Goal: Task Accomplishment & Management: Manage account settings

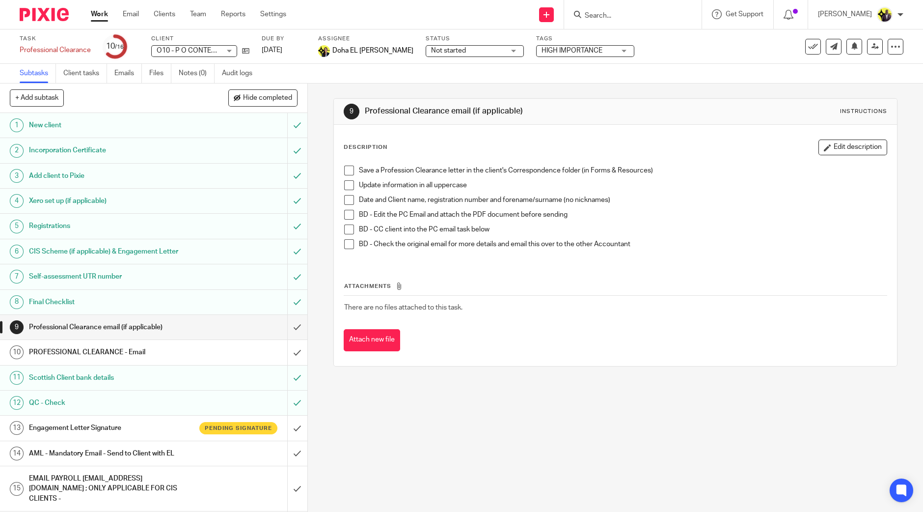
click at [640, 21] on form at bounding box center [636, 14] width 105 height 12
click at [639, 15] on input "Search" at bounding box center [628, 16] width 88 height 9
click at [641, 15] on input "Search" at bounding box center [628, 16] width 88 height 9
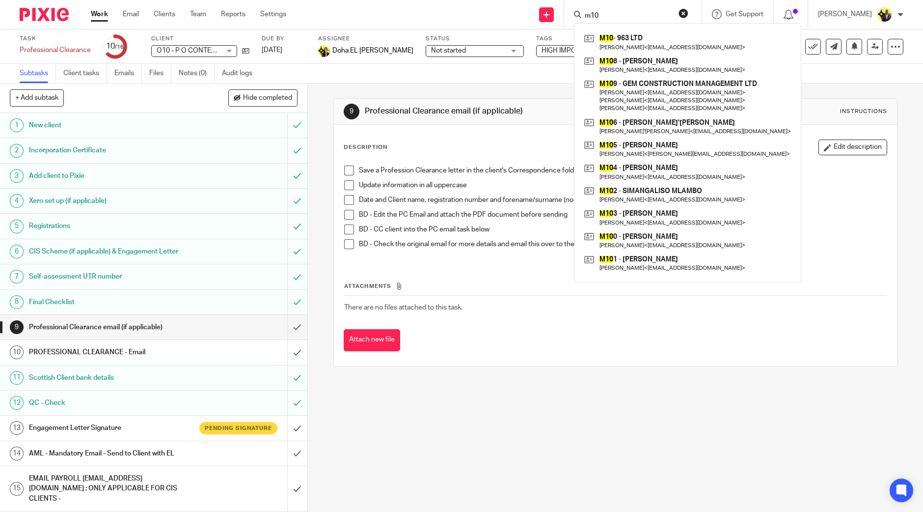
drag, startPoint x: 657, startPoint y: 17, endPoint x: 598, endPoint y: 16, distance: 58.4
click at [598, 16] on div "m10" at bounding box center [631, 14] width 114 height 12
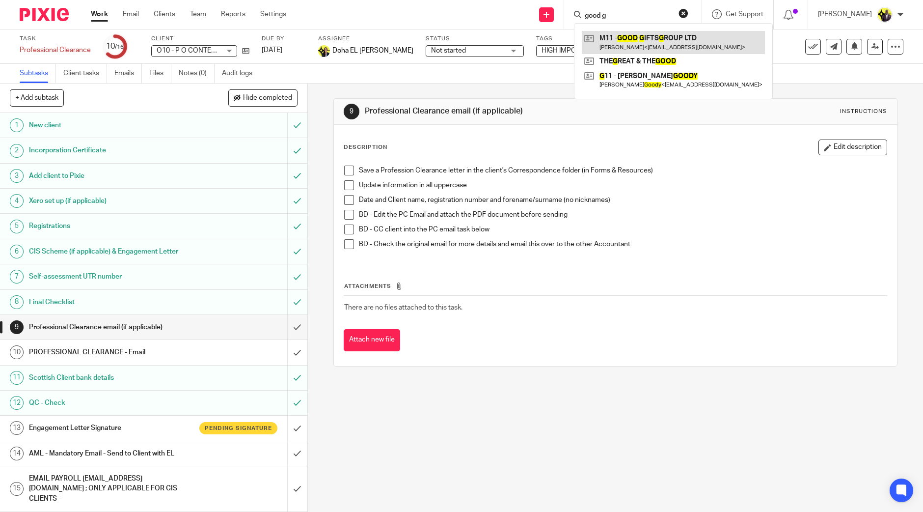
type input "good g"
click at [657, 37] on link at bounding box center [673, 42] width 183 height 23
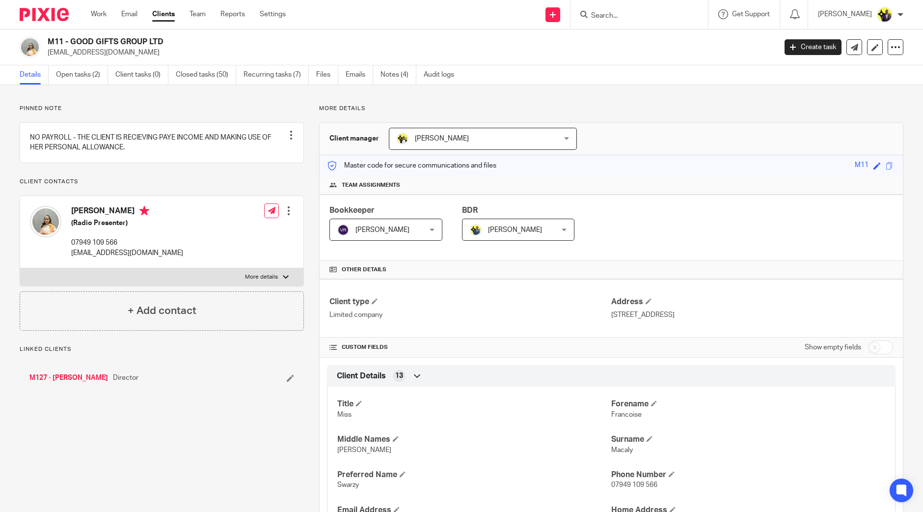
drag, startPoint x: 131, startPoint y: 38, endPoint x: 96, endPoint y: 49, distance: 36.3
click at [94, 47] on h2 "M11 - GOOD GIFTS GROUP LTD" at bounding box center [337, 42] width 578 height 10
drag, startPoint x: 127, startPoint y: 252, endPoint x: 70, endPoint y: 255, distance: 57.5
click at [70, 255] on div "[PERSON_NAME] (Radio Presenter) 07949 109 566 [EMAIL_ADDRESS][DOMAIN_NAME]" at bounding box center [106, 232] width 153 height 62
copy p "07949 109 566"
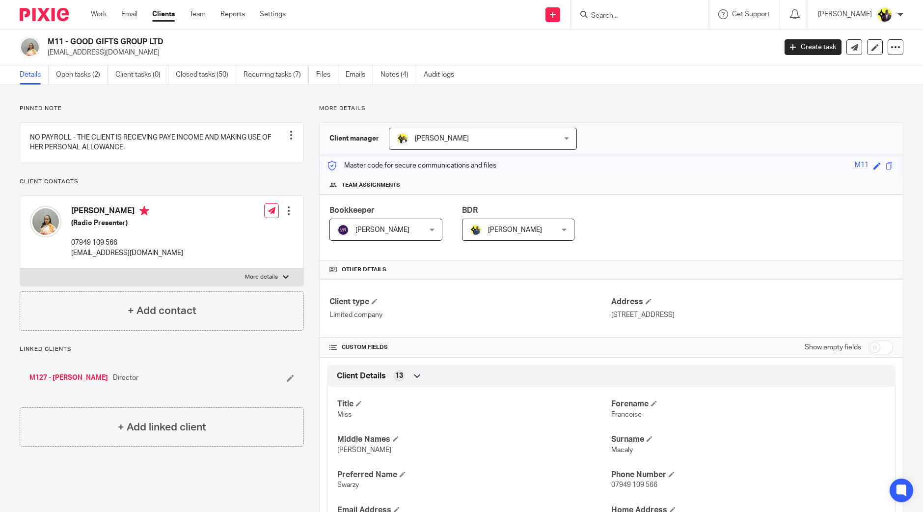
click at [163, 263] on div "Francoise Macaly (Radio Presenter) 07949 109 566 info@swarzymacaly.com Edit con…" at bounding box center [161, 232] width 283 height 72
drag, startPoint x: 163, startPoint y: 263, endPoint x: 71, endPoint y: 262, distance: 91.8
click at [71, 262] on div "Francoise Macaly (Radio Presenter) 07949 109 566 info@swarzymacaly.com Edit con…" at bounding box center [161, 232] width 283 height 72
copy div "info@swarzymacaly.com"
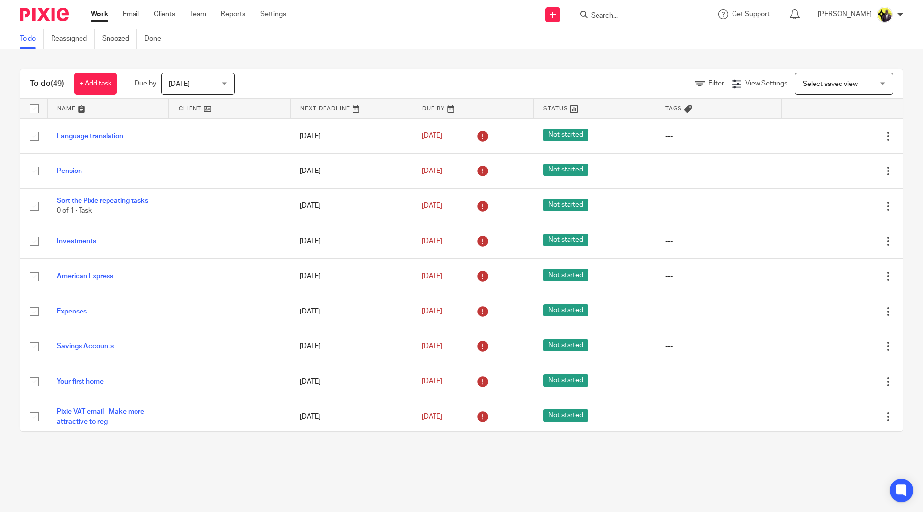
click at [667, 13] on input "Search" at bounding box center [634, 16] width 88 height 9
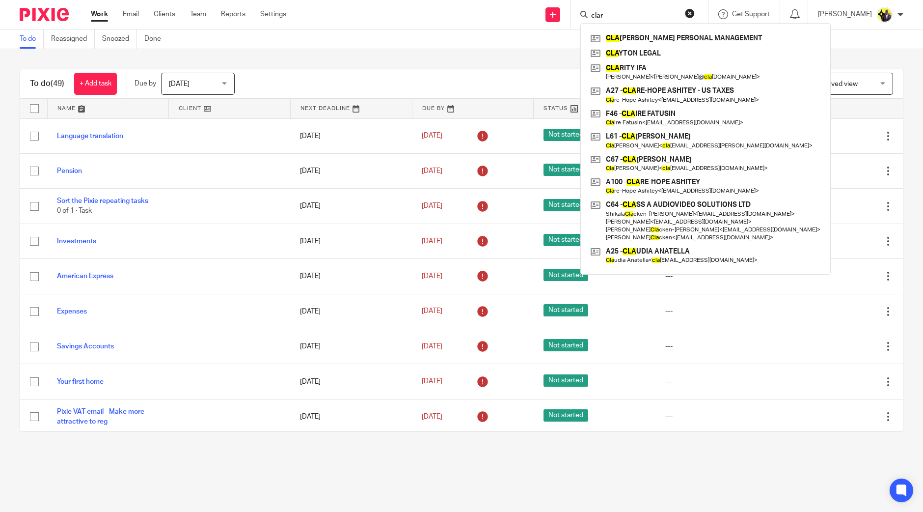
type input "clare"
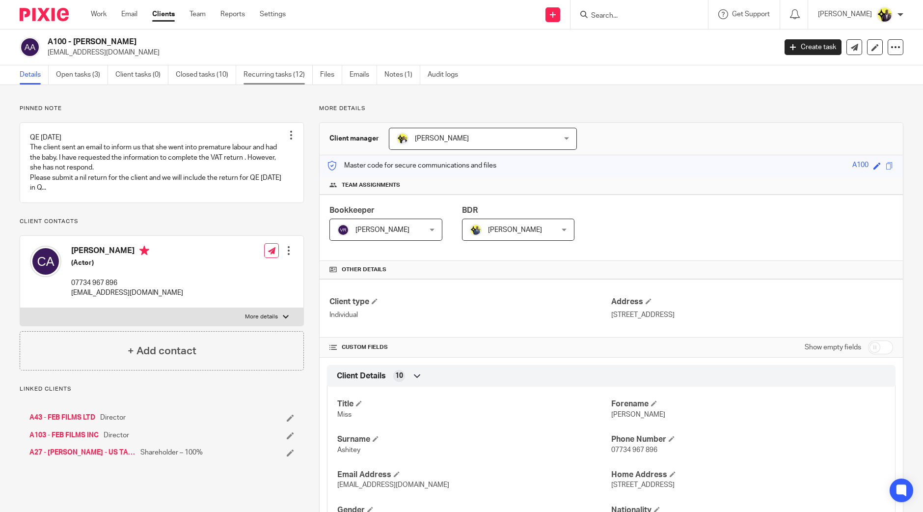
click at [280, 76] on link "Recurring tasks (12)" at bounding box center [278, 74] width 69 height 19
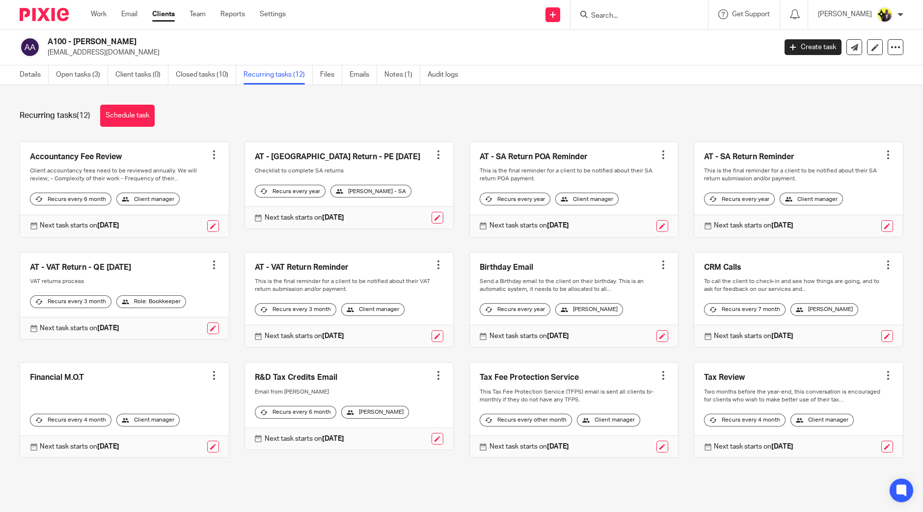
scroll to position [2, 0]
click at [658, 16] on input "Search" at bounding box center [634, 16] width 88 height 9
type input "mae"
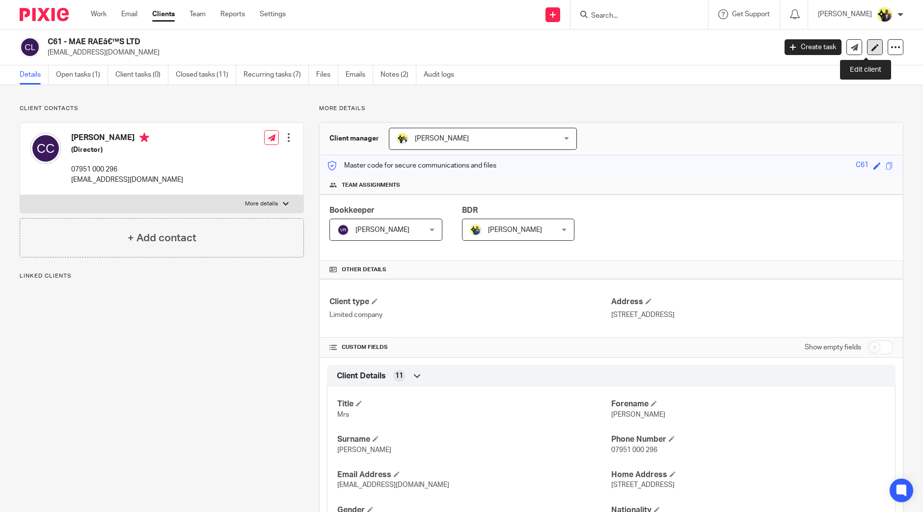
click at [867, 48] on link at bounding box center [875, 47] width 16 height 16
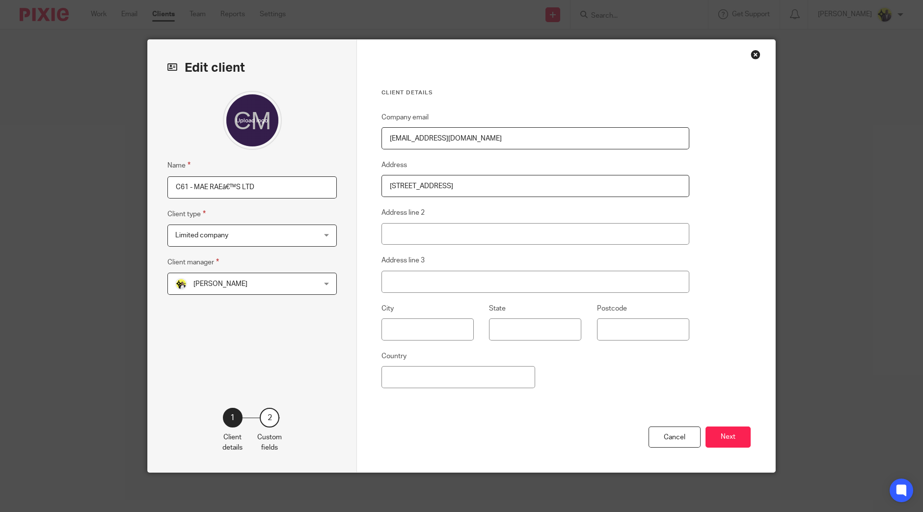
drag, startPoint x: 222, startPoint y: 190, endPoint x: 239, endPoint y: 187, distance: 17.4
click at [223, 190] on input "C61 - MAE RAEâ€™S LTD" at bounding box center [251, 187] width 169 height 22
type input "C61 - [PERSON_NAME] LTD"
drag, startPoint x: 715, startPoint y: 433, endPoint x: 730, endPoint y: 435, distance: 14.3
click at [716, 433] on button "Next" at bounding box center [727, 436] width 45 height 21
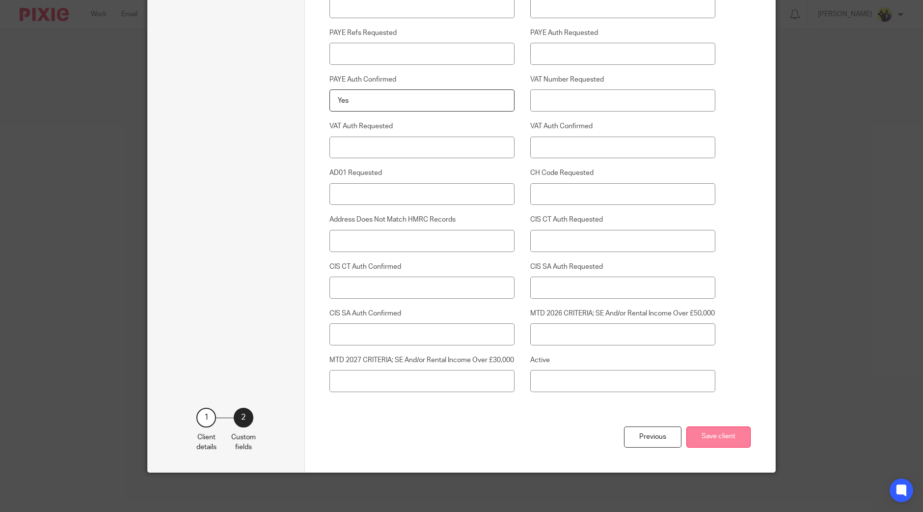
click at [716, 436] on button "Save client" at bounding box center [718, 436] width 64 height 21
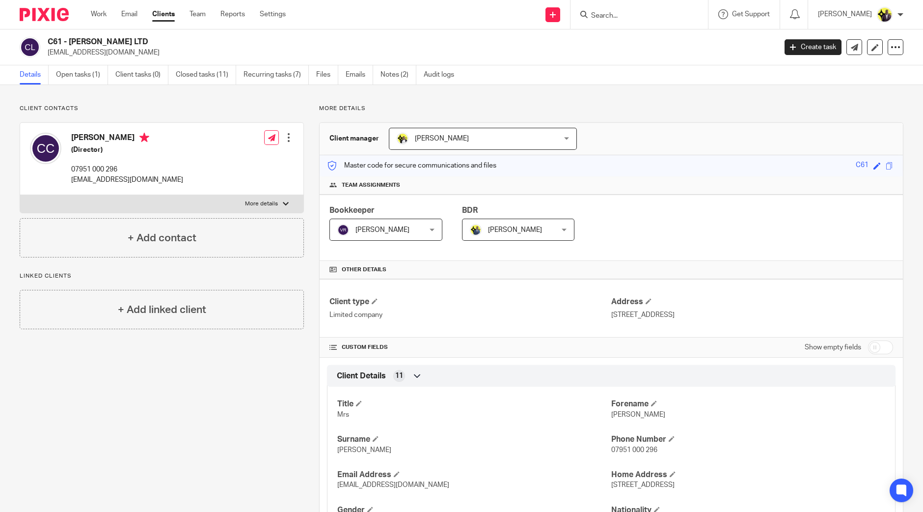
click at [632, 13] on input "Search" at bounding box center [634, 16] width 88 height 9
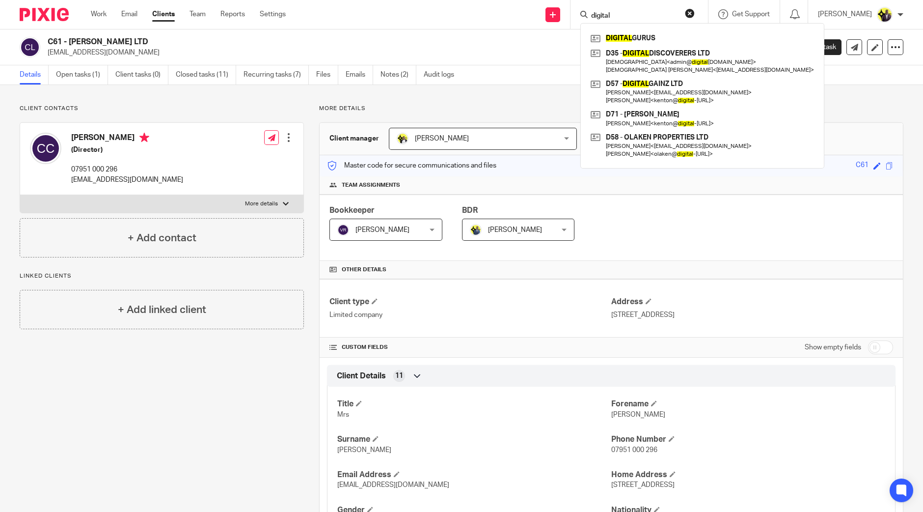
type input "digital"
drag, startPoint x: 605, startPoint y: 3, endPoint x: 605, endPoint y: 53, distance: 49.1
click at [559, 54] on p "[EMAIL_ADDRESS][DOMAIN_NAME]" at bounding box center [409, 53] width 722 height 10
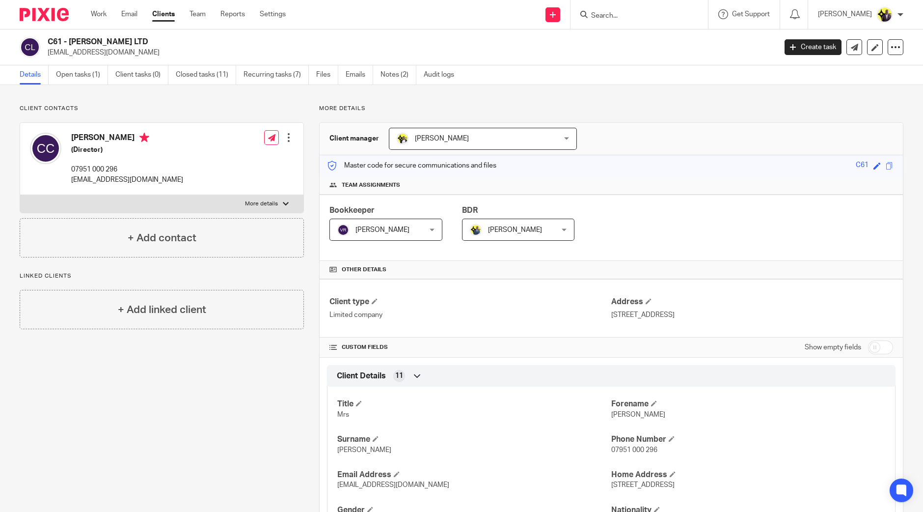
click at [638, 19] on input "Search" at bounding box center [634, 16] width 88 height 9
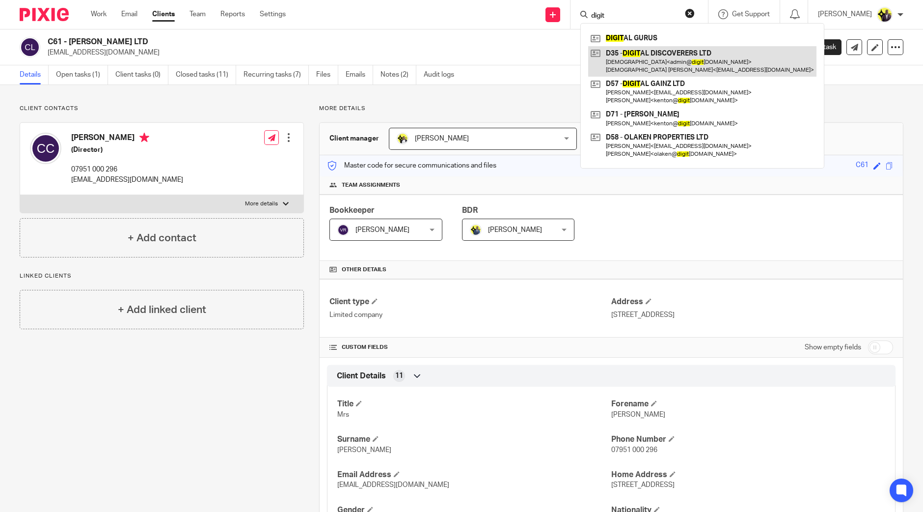
type input "digit"
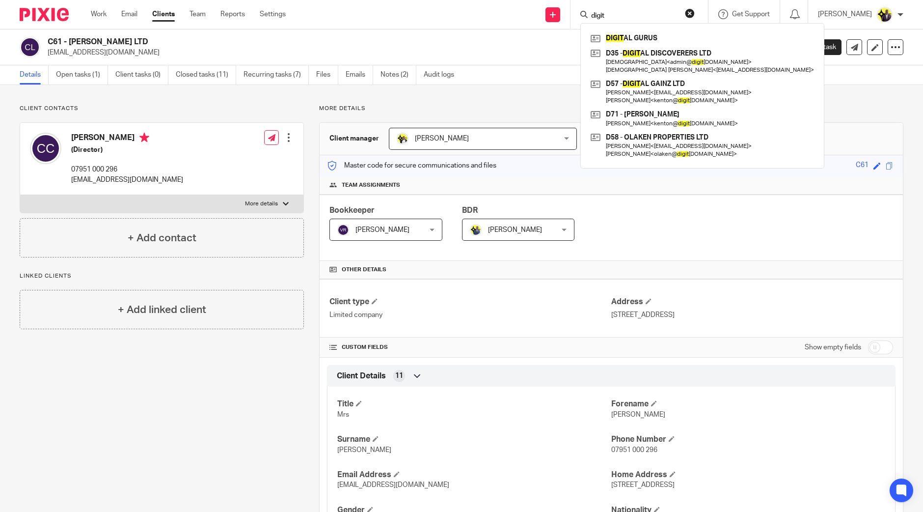
click at [695, 15] on button "reset" at bounding box center [690, 13] width 10 height 10
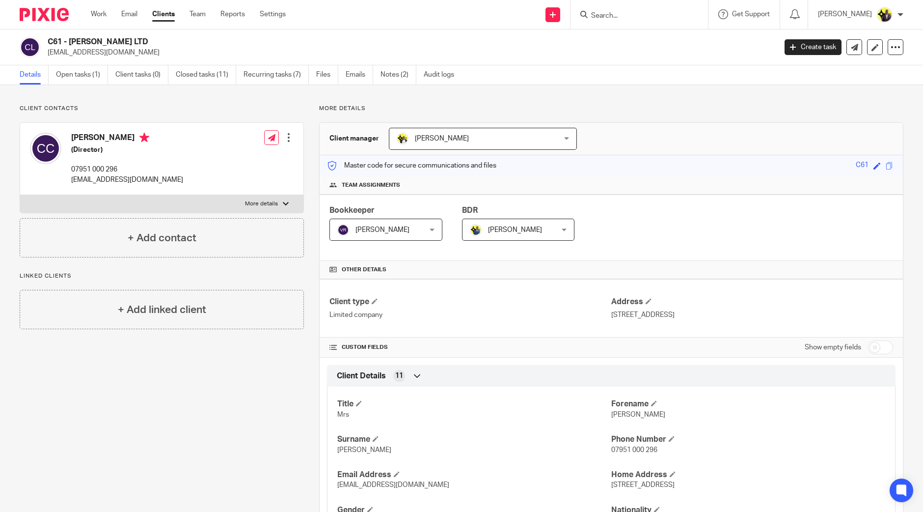
click at [665, 12] on input "Search" at bounding box center [634, 16] width 88 height 9
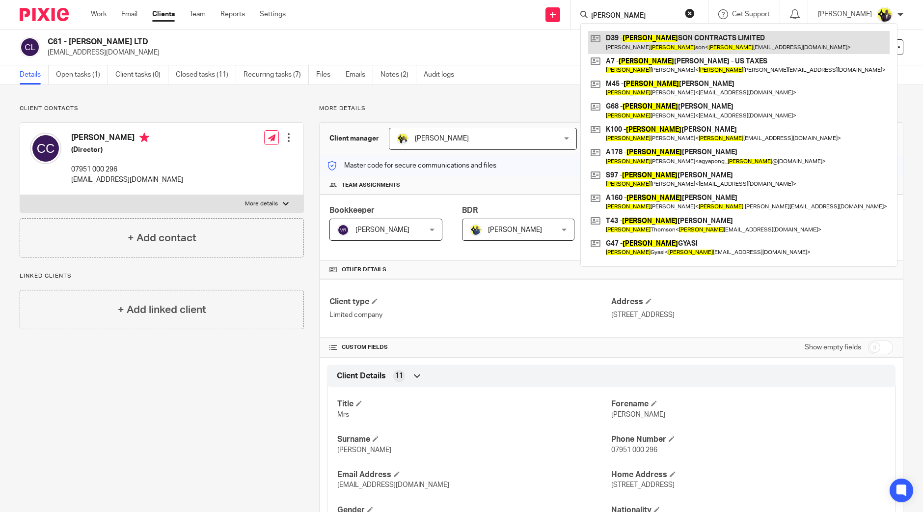
type input "[PERSON_NAME]"
click at [665, 44] on link at bounding box center [738, 42] width 301 height 23
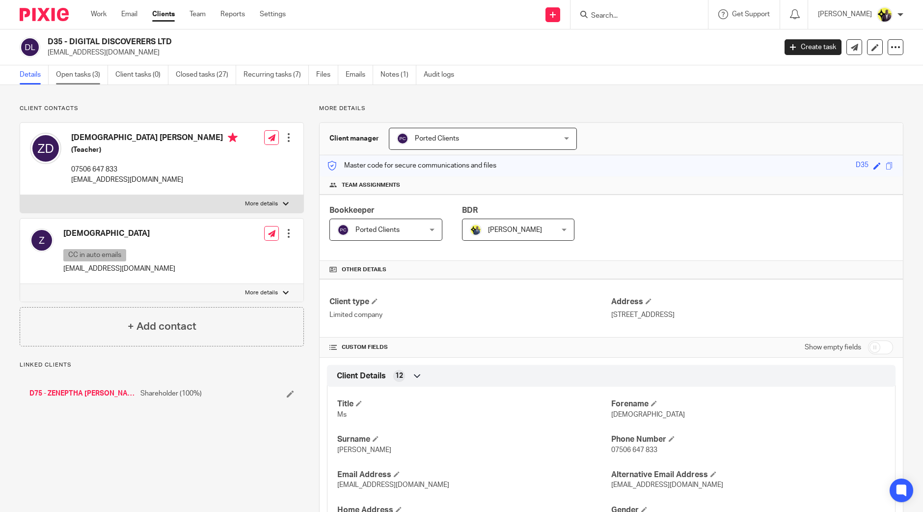
click at [68, 69] on link "Open tasks (3)" at bounding box center [82, 74] width 52 height 19
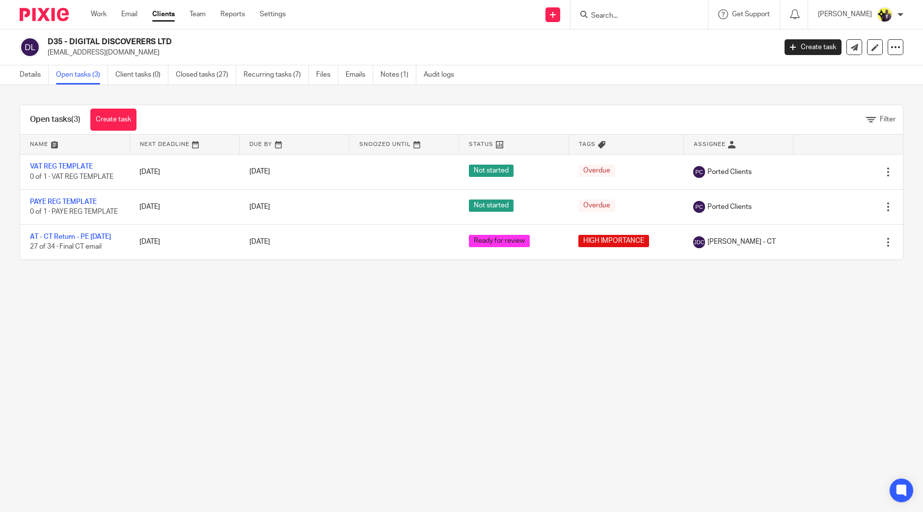
click at [151, 320] on main "D35 - DIGITAL DISCOVERERS LTD zeneptha@yahoo.co.uk Create task Update from Comp…" at bounding box center [461, 256] width 923 height 512
click at [279, 334] on main "D35 - DIGITAL DISCOVERERS LTD zeneptha@yahoo.co.uk Create task Update from Comp…" at bounding box center [461, 256] width 923 height 512
click at [116, 119] on link "Create task" at bounding box center [113, 119] width 46 height 22
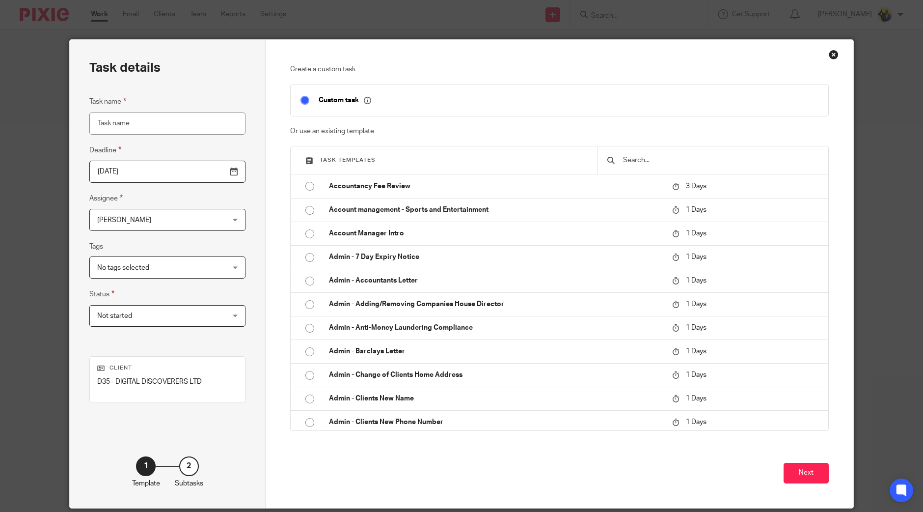
click at [133, 128] on input "Task name" at bounding box center [167, 123] width 156 height 22
drag, startPoint x: 147, startPoint y: 202, endPoint x: 143, endPoint y: 217, distance: 15.7
click at [147, 207] on fieldset "Assignee Yemi Ajala Yemi Ajala Client manager Abhay Jayswal Akhil Siby - Billin…" at bounding box center [167, 211] width 156 height 38
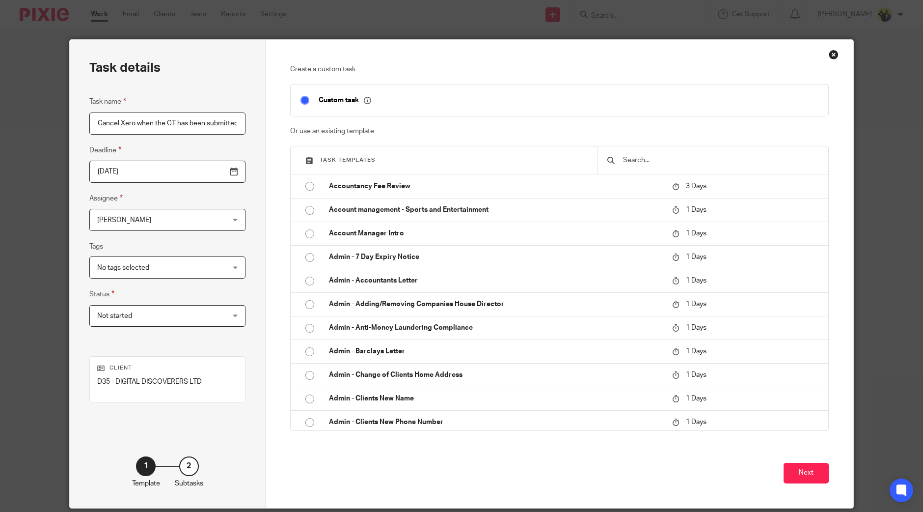
click at [144, 217] on span "[PERSON_NAME]" at bounding box center [156, 219] width 118 height 21
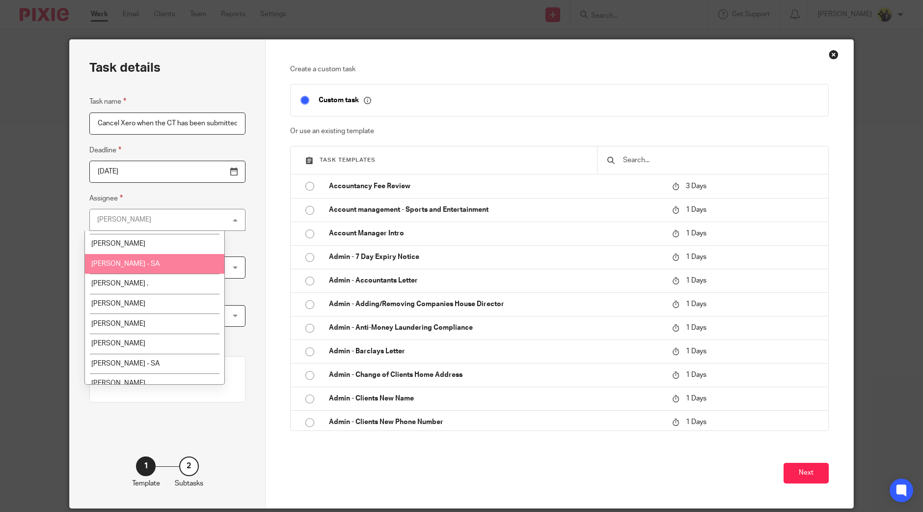
scroll to position [61, 0]
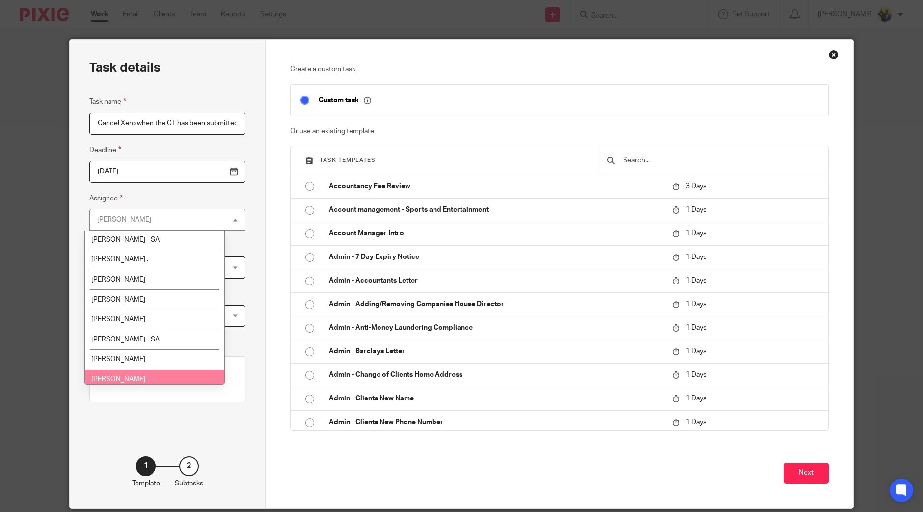
click at [136, 378] on li "Dennis Roehr" at bounding box center [154, 379] width 139 height 20
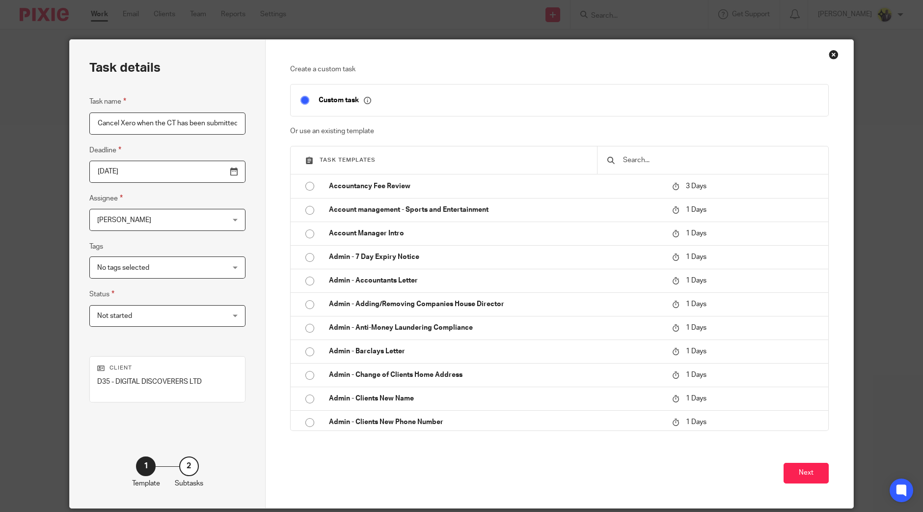
click at [163, 219] on span "Dennis Roehr" at bounding box center [156, 219] width 118 height 21
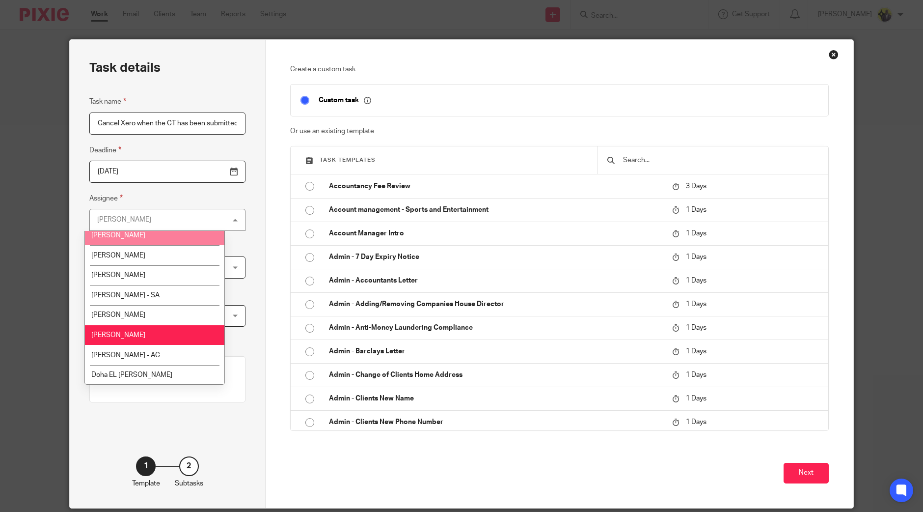
scroll to position [122, 0]
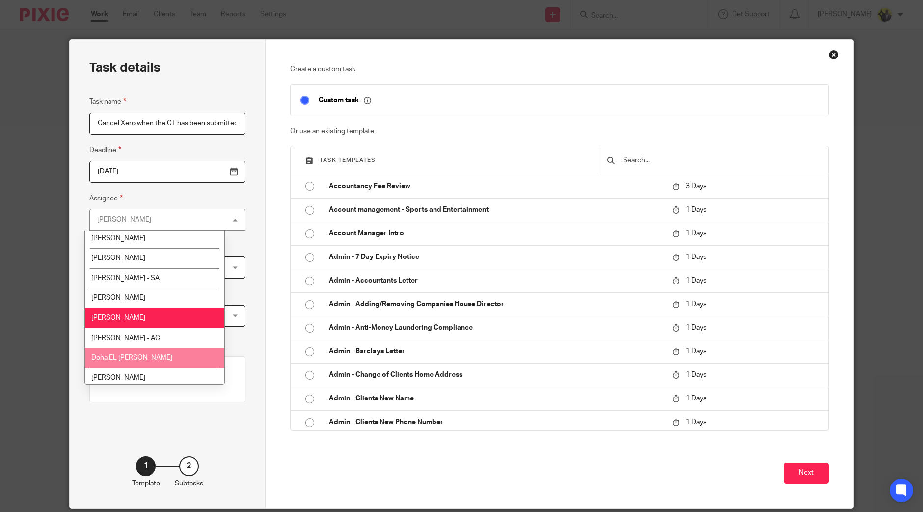
click at [152, 361] on li "Doha EL Hamid" at bounding box center [154, 358] width 139 height 20
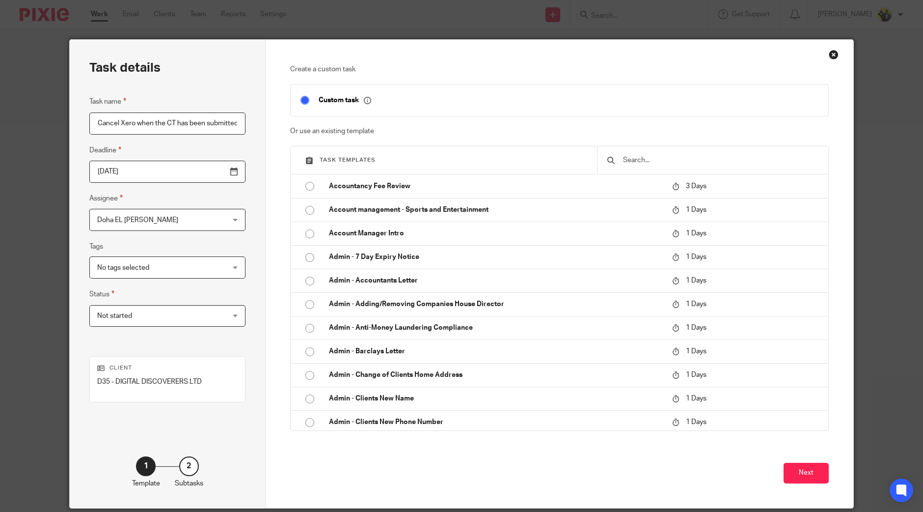
click at [185, 125] on input "Cancel Xero when the CT has been submitted" at bounding box center [167, 123] width 156 height 22
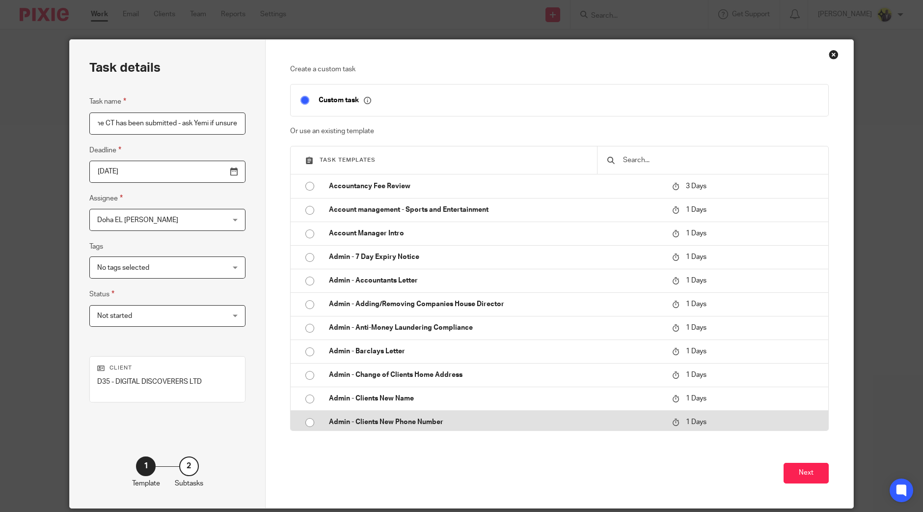
type input "Cancel Xero when the CT has been submitted - ask Yemi if unsure"
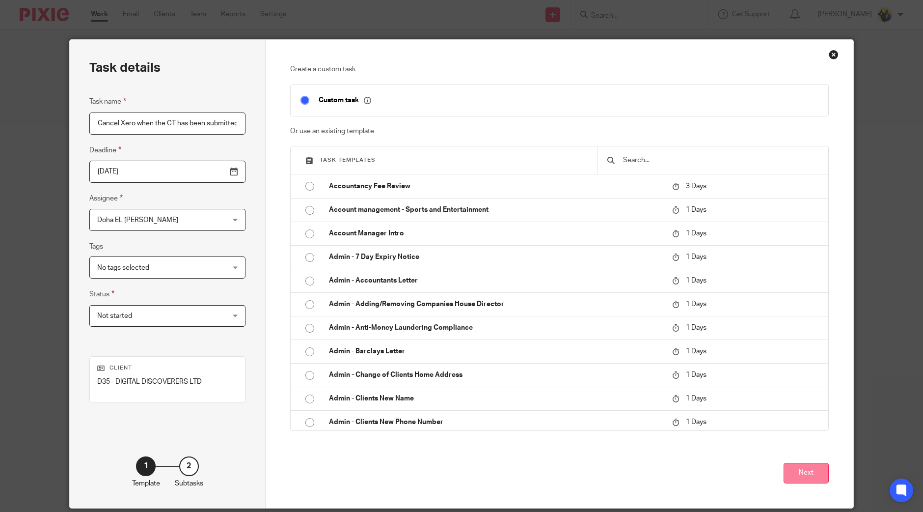
click at [813, 472] on button "Next" at bounding box center [806, 472] width 45 height 21
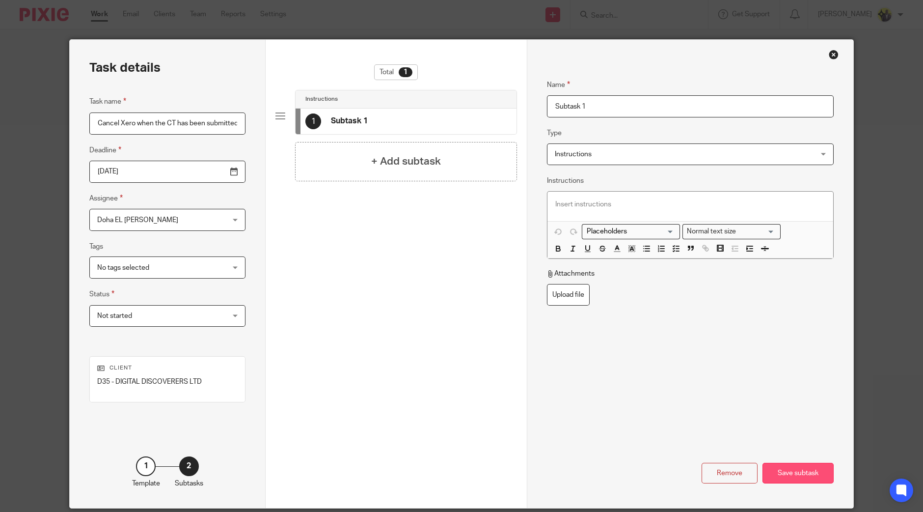
click at [809, 474] on div "Save subtask" at bounding box center [797, 472] width 71 height 21
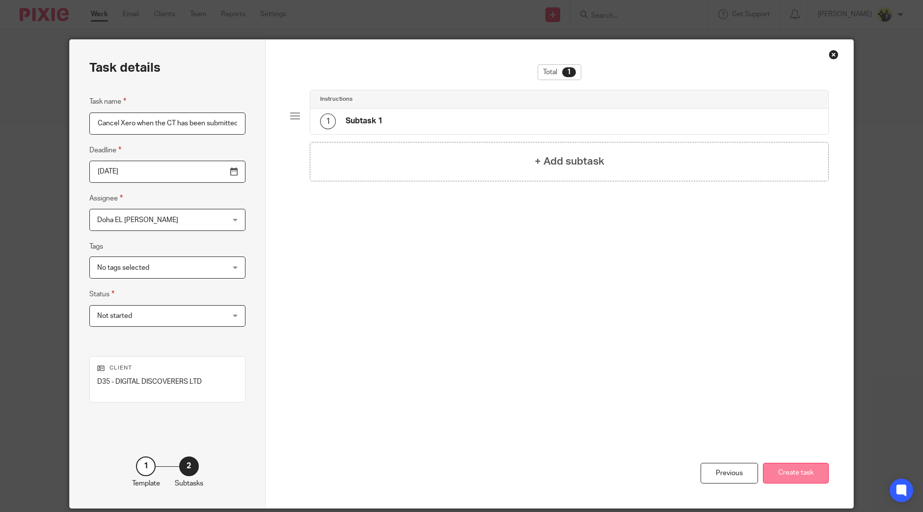
click at [808, 473] on button "Create task" at bounding box center [796, 472] width 66 height 21
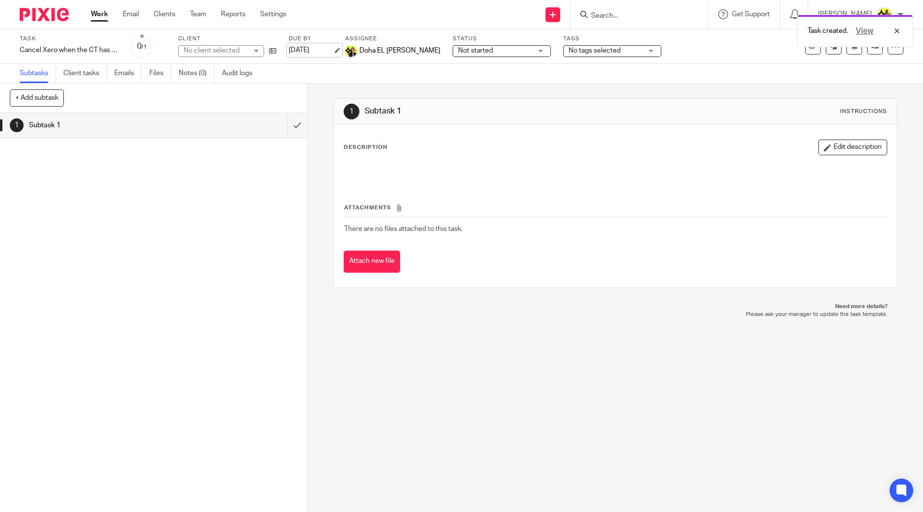
click at [317, 48] on link "15 Sep 2025" at bounding box center [311, 50] width 44 height 10
click at [588, 53] on span "No tags selected" at bounding box center [606, 51] width 74 height 10
click at [540, 67] on input "checkbox" at bounding box center [540, 66] width 19 height 19
checkbox input "true"
click at [504, 394] on div "1 Subtask 1 Instructions Description Edit description Attachments There are no …" at bounding box center [615, 297] width 615 height 428
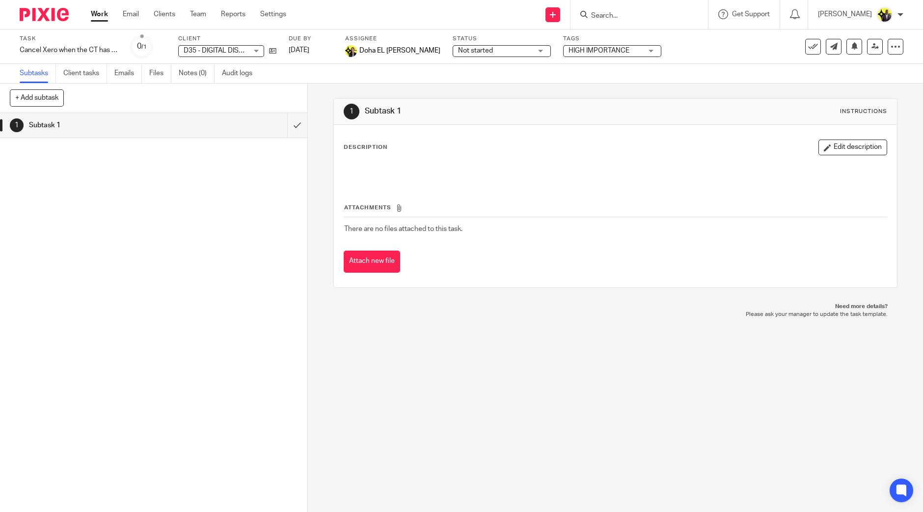
click at [481, 324] on div "1 Subtask 1 Instructions Description Edit description Attachments There are no …" at bounding box center [615, 297] width 615 height 428
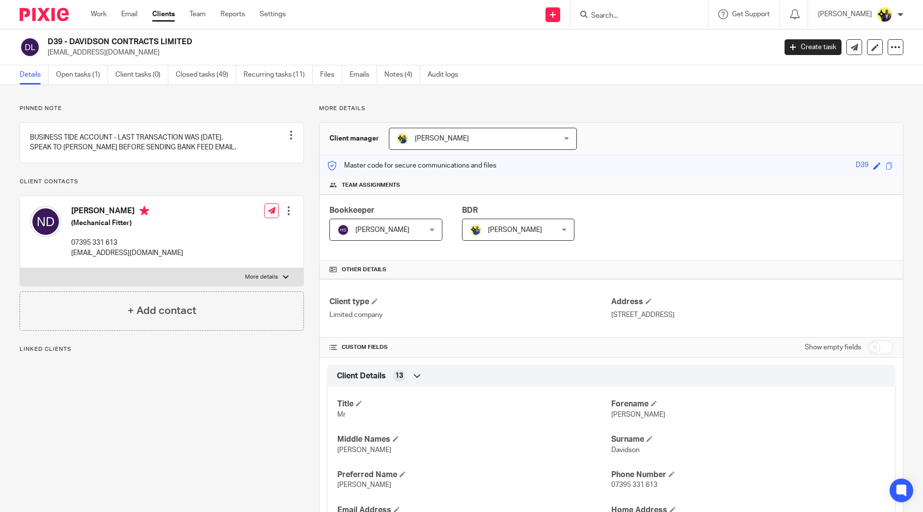
click at [49, 50] on p "[EMAIL_ADDRESS][DOMAIN_NAME]" at bounding box center [409, 53] width 722 height 10
drag, startPoint x: 147, startPoint y: 38, endPoint x: 48, endPoint y: 41, distance: 99.2
click at [48, 41] on h2 "D39 - DAVIDSON CONTRACTS LIMITED" at bounding box center [337, 42] width 578 height 10
copy h2 "D39 - DAVIDSON CONTRACTS LIMITED"
click at [410, 67] on link "Notes (4)" at bounding box center [402, 74] width 36 height 19
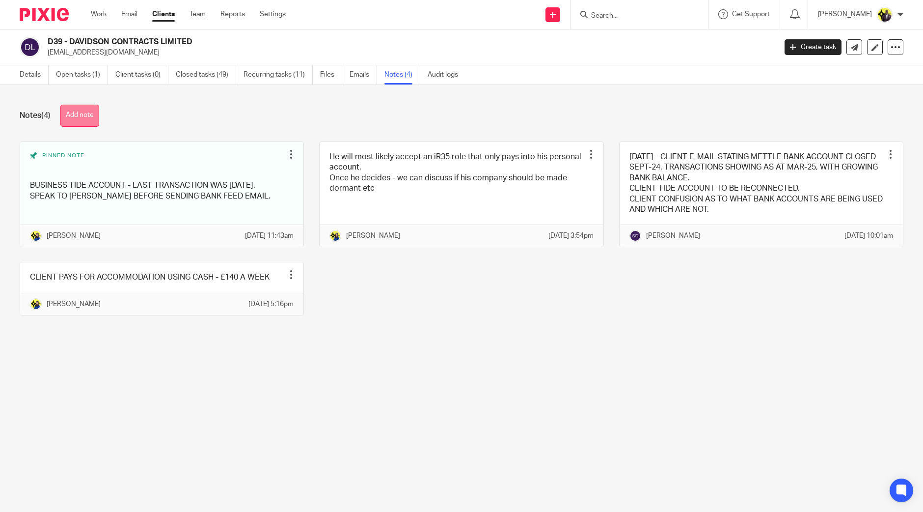
click at [80, 114] on button "Add note" at bounding box center [79, 116] width 39 height 22
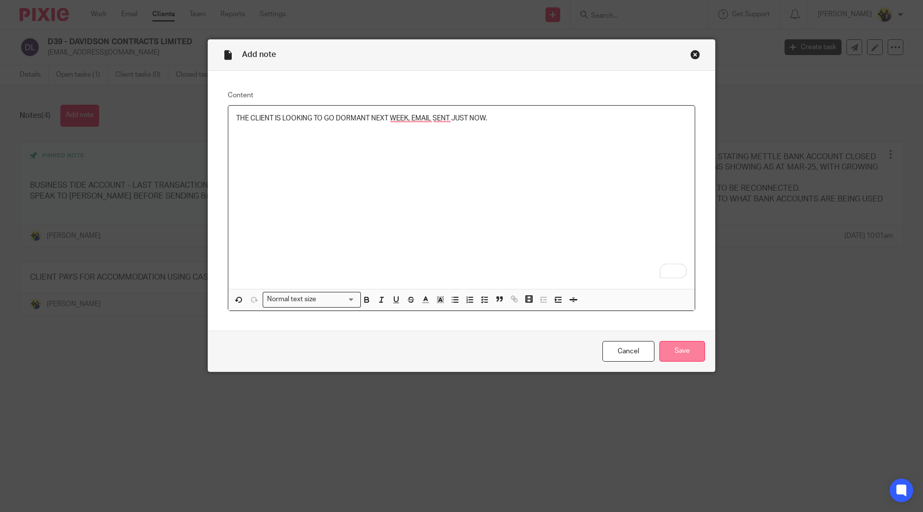
click at [681, 347] on input "Save" at bounding box center [682, 351] width 46 height 21
